Goal: Task Accomplishment & Management: Manage account settings

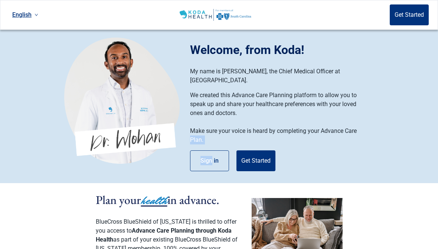
click at [263, 150] on button "Get Started" at bounding box center [256, 160] width 39 height 21
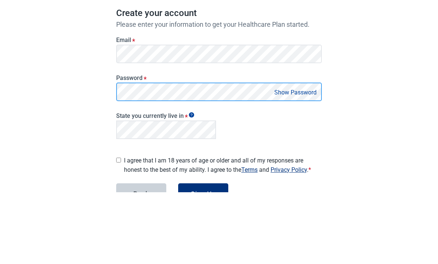
scroll to position [54, 0]
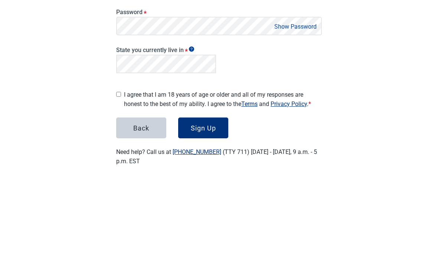
click at [303, 105] on button "Show Password" at bounding box center [295, 110] width 47 height 10
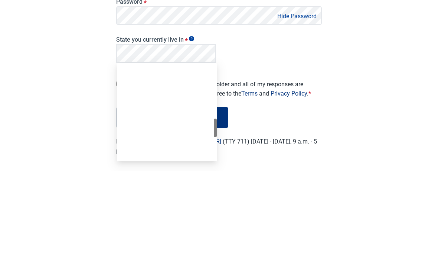
scroll to position [306, 0]
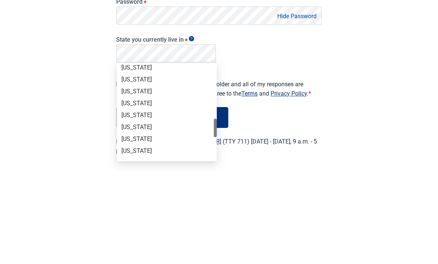
click at [375, 68] on div "English Sign in Create your account Please enter your information to get your H…" at bounding box center [219, 106] width 438 height 321
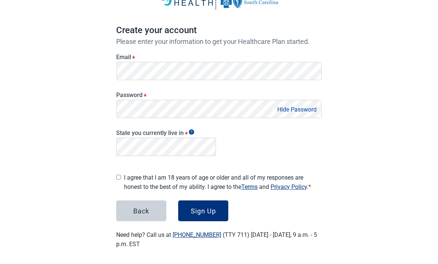
click at [120, 177] on input "I agree that I am 18 years of age or older and all of my responses are honest t…" at bounding box center [118, 177] width 5 height 5
checkbox input "true"
click at [209, 207] on div "Sign Up" at bounding box center [203, 210] width 25 height 7
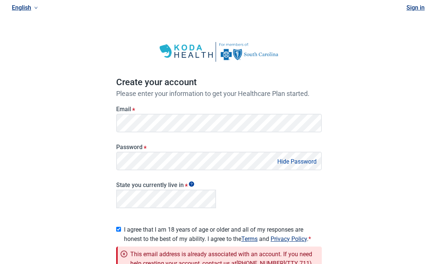
scroll to position [2, 0]
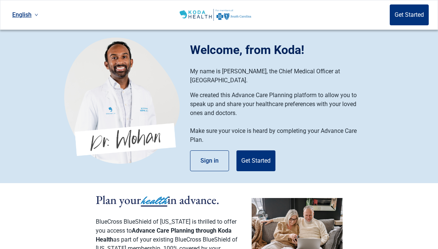
click at [213, 153] on button "Sign in" at bounding box center [209, 160] width 39 height 21
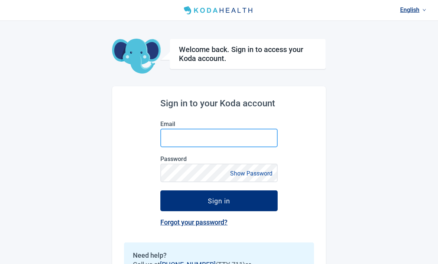
click at [181, 143] on input "Email" at bounding box center [219, 138] width 117 height 19
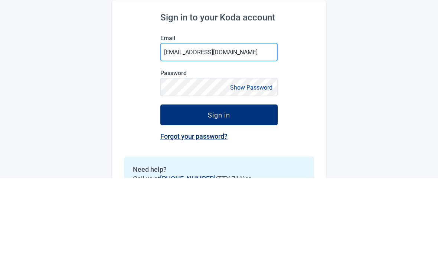
type input "[EMAIL_ADDRESS][DOMAIN_NAME]"
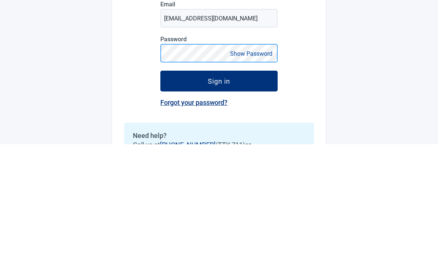
click at [219, 190] on button "Sign in" at bounding box center [219, 200] width 117 height 21
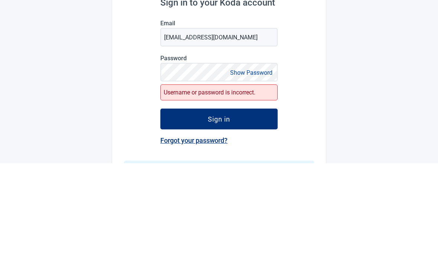
click at [265, 168] on button "Show Password" at bounding box center [251, 173] width 47 height 10
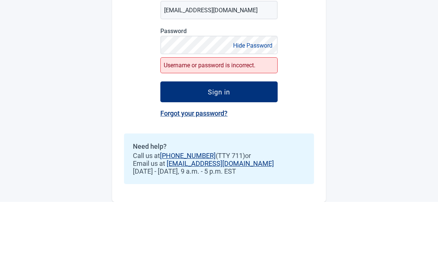
click at [225, 150] on div "Sign in" at bounding box center [219, 153] width 22 height 7
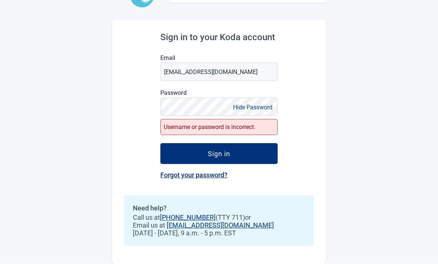
scroll to position [49, 0]
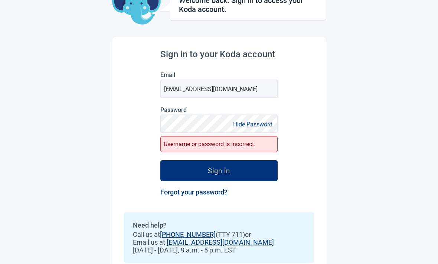
click at [234, 177] on button "Sign in" at bounding box center [219, 170] width 117 height 21
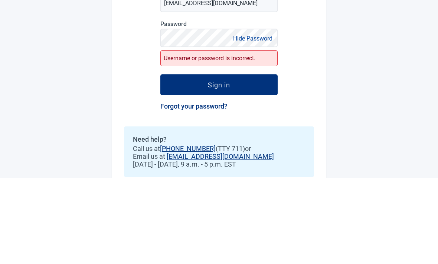
click at [225, 167] on div "Sign in" at bounding box center [219, 170] width 22 height 7
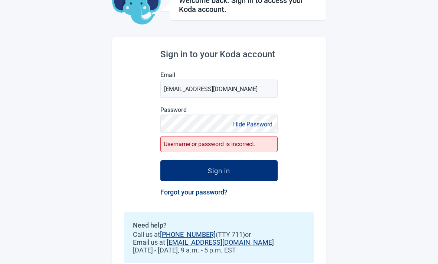
scroll to position [49, 0]
click at [241, 175] on button "Sign in" at bounding box center [219, 170] width 117 height 21
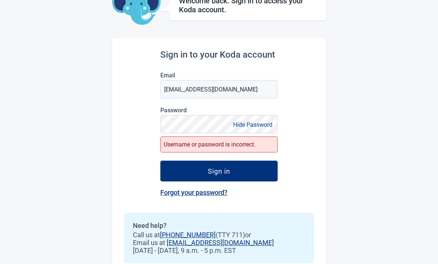
click at [246, 179] on button "Sign in" at bounding box center [219, 171] width 117 height 21
click at [212, 196] on link "Forgot your password?" at bounding box center [194, 192] width 67 height 8
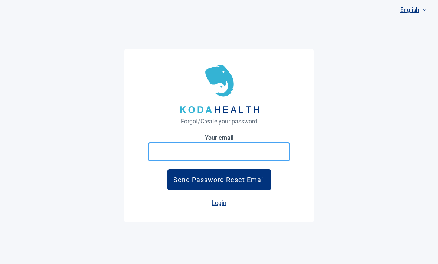
click at [166, 143] on input at bounding box center [219, 151] width 142 height 19
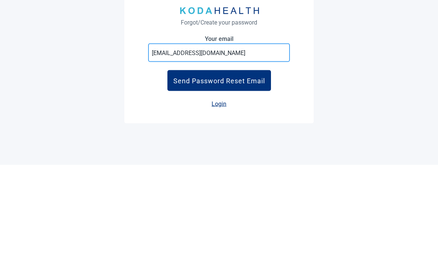
type input "[EMAIL_ADDRESS][DOMAIN_NAME]"
click at [244, 176] on div "Send Password Reset Email" at bounding box center [220, 180] width 92 height 8
